Goal: Check status: Check status

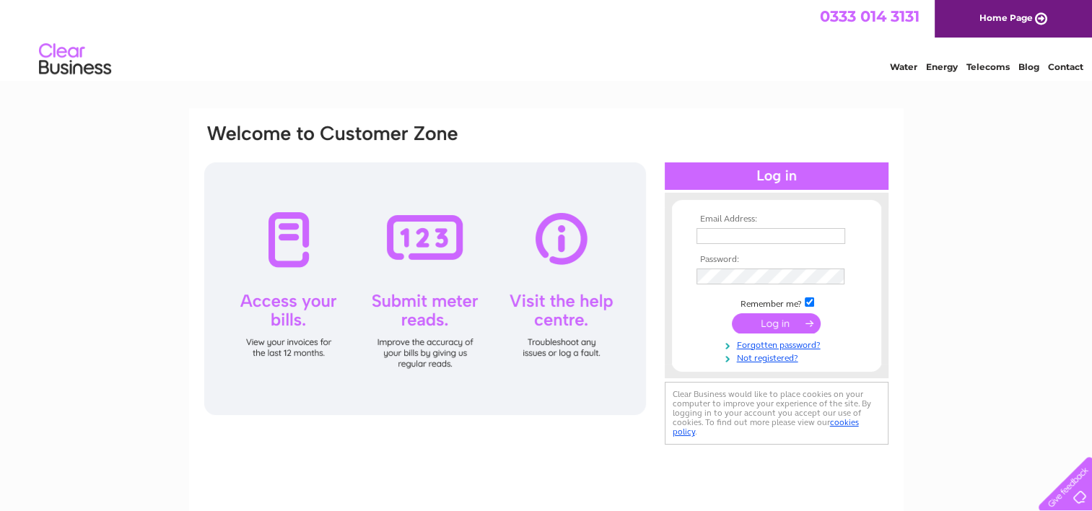
type input "info@hwautos.co.uk"
click at [781, 323] on input "submit" at bounding box center [776, 323] width 89 height 20
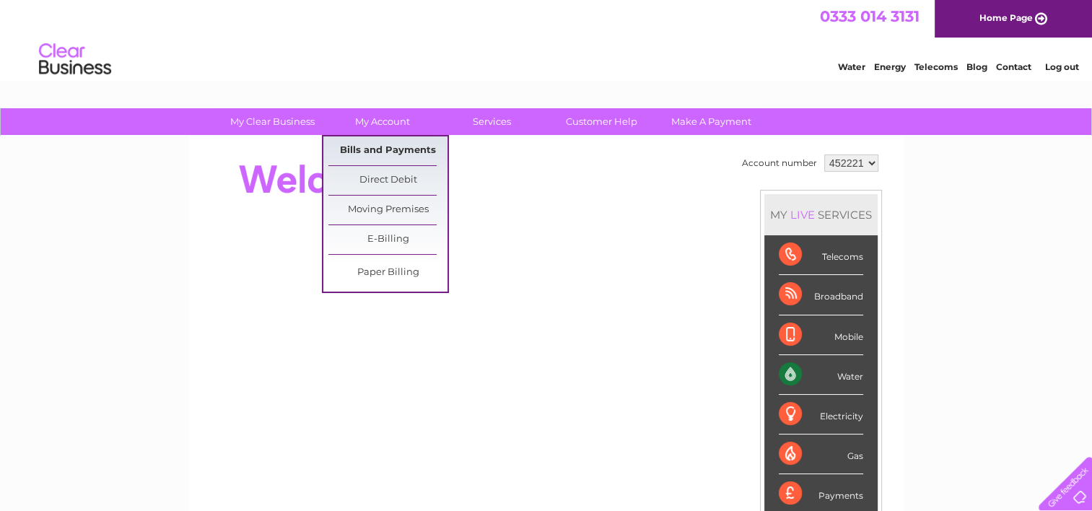
click at [407, 157] on link "Bills and Payments" at bounding box center [387, 150] width 119 height 29
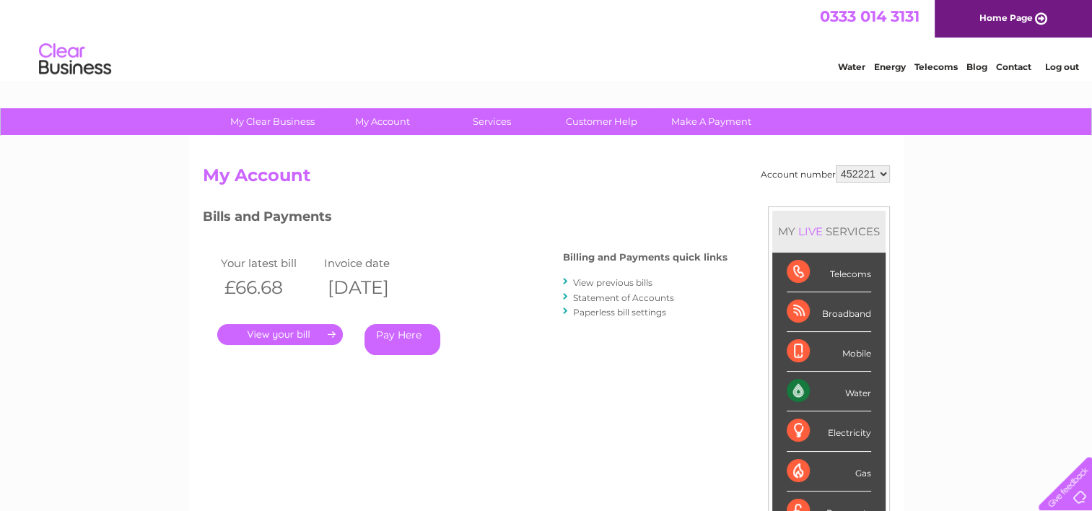
click at [298, 337] on link "." at bounding box center [280, 334] width 126 height 21
